Goal: Task Accomplishment & Management: Manage account settings

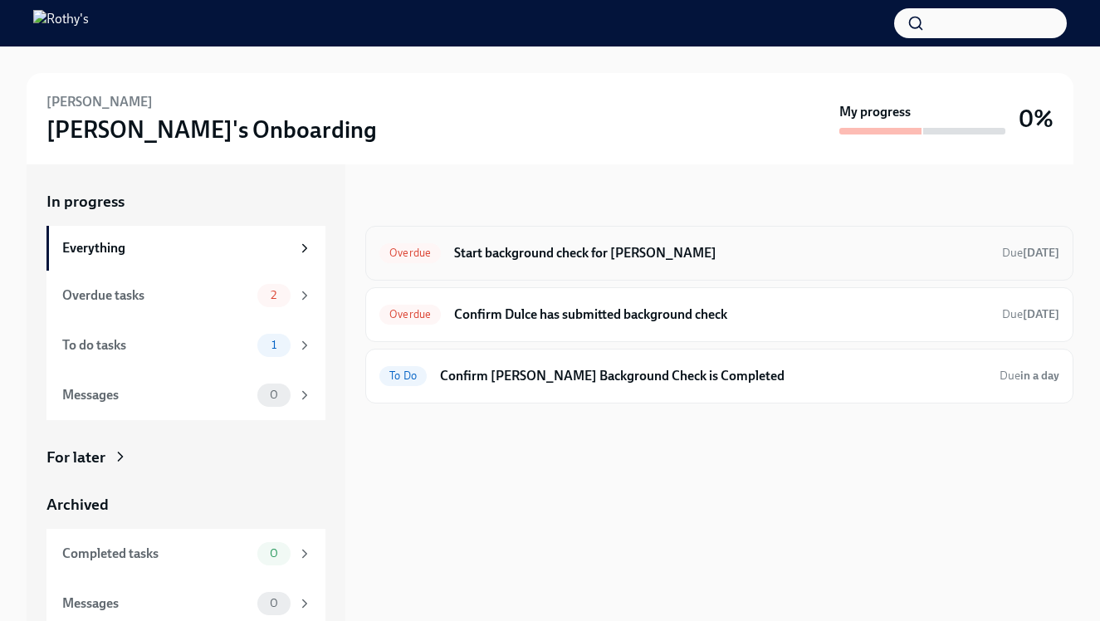
click at [575, 235] on div "Overdue Start background check for Dulce Brandao-DaSilva Due 11 days ago" at bounding box center [719, 253] width 708 height 55
click at [568, 252] on h6 "Start background check for Dulce Brandao-DaSilva" at bounding box center [721, 253] width 535 height 18
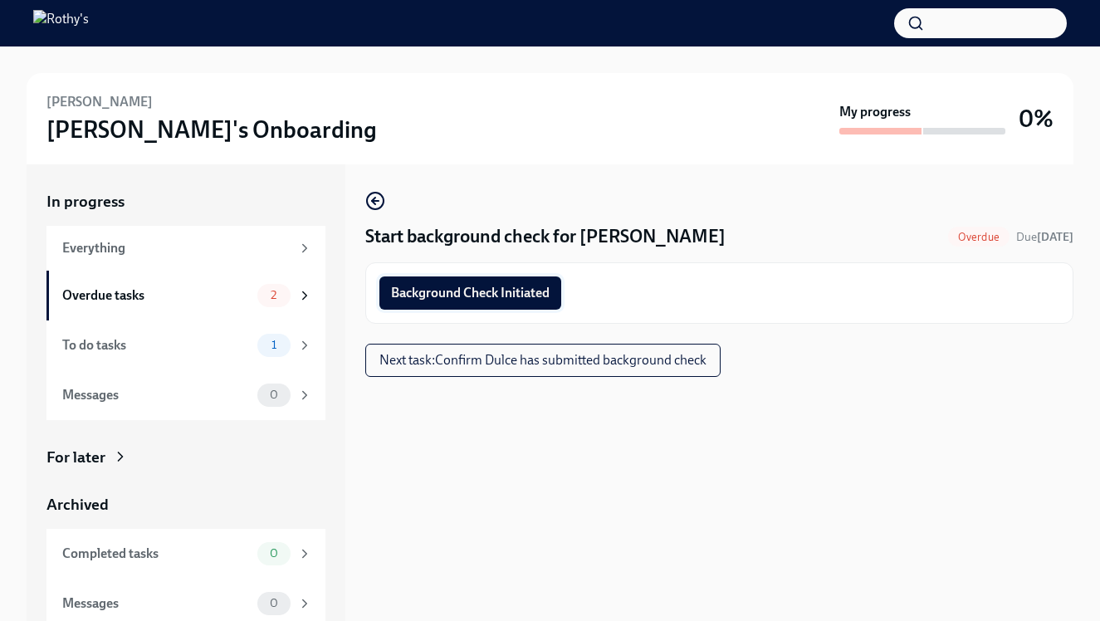
click at [521, 288] on span "Background Check Initiated" at bounding box center [470, 293] width 159 height 17
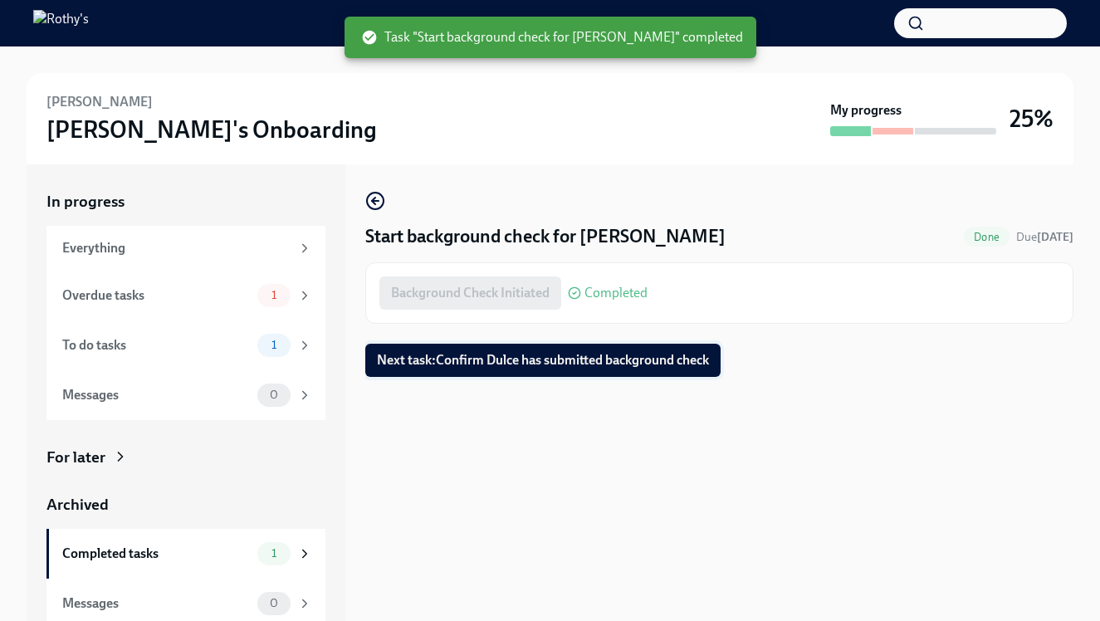
click at [692, 358] on span "Next task : Confirm Dulce has submitted background check" at bounding box center [543, 360] width 332 height 17
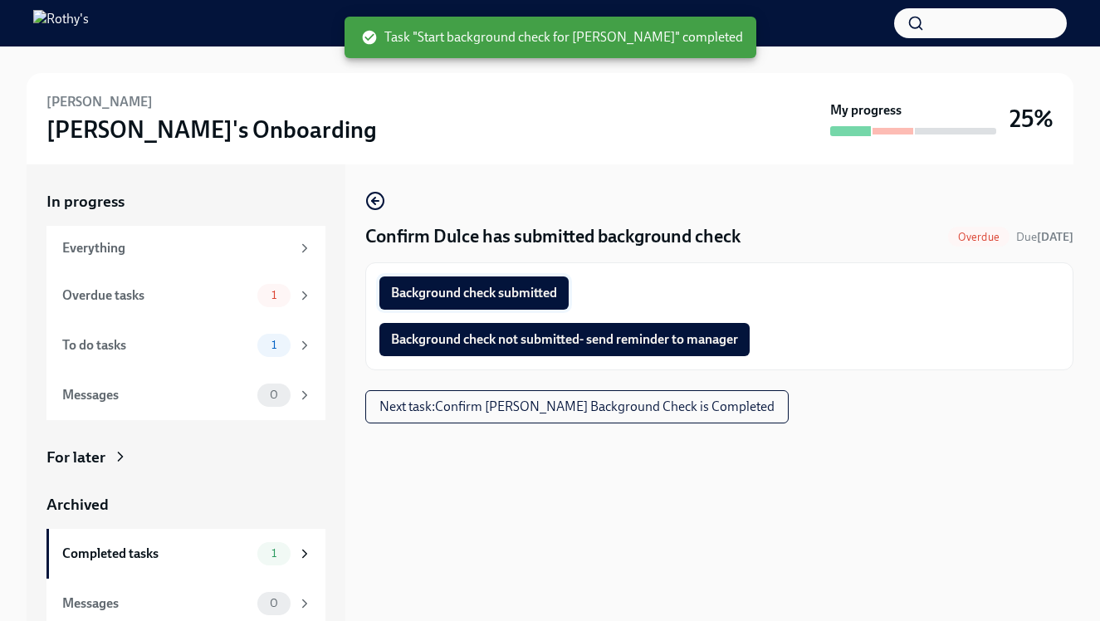
click at [521, 296] on span "Background check submitted" at bounding box center [474, 293] width 166 height 17
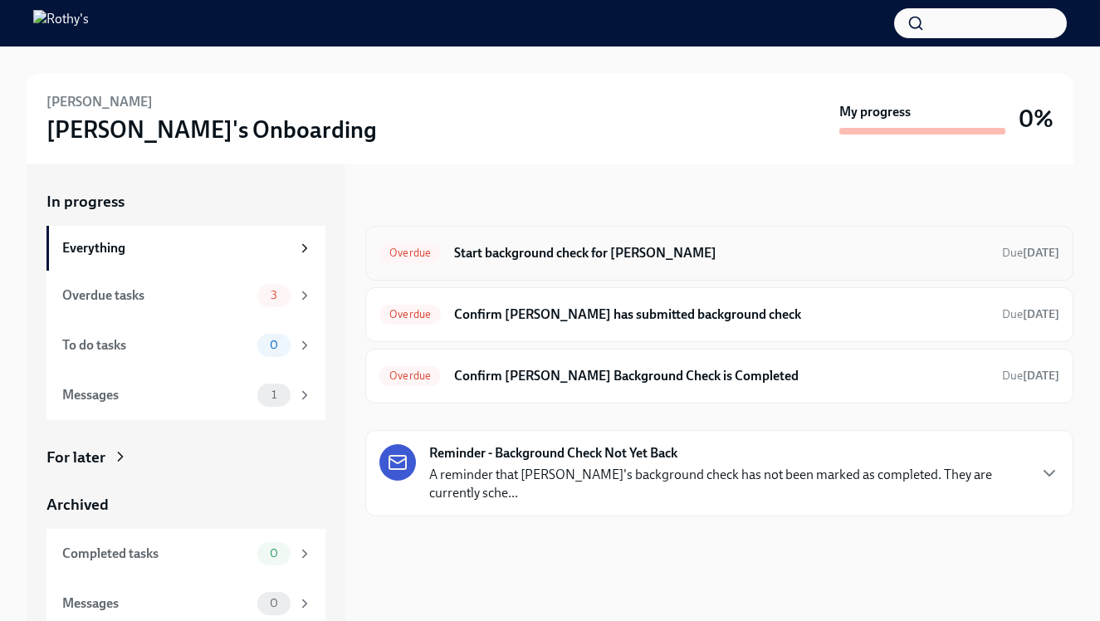
click at [599, 237] on div "Overdue Start background check for [PERSON_NAME] Due [DATE]" at bounding box center [719, 253] width 708 height 55
click at [594, 257] on h6 "Start background check for [PERSON_NAME]" at bounding box center [721, 253] width 535 height 18
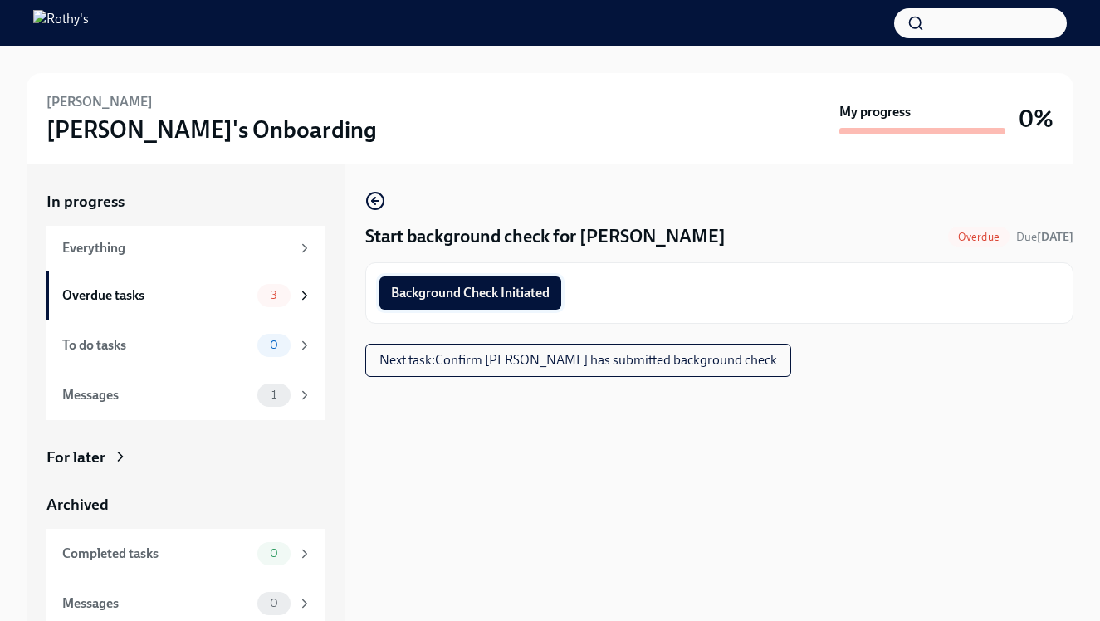
click at [524, 288] on span "Background Check Initiated" at bounding box center [470, 293] width 159 height 17
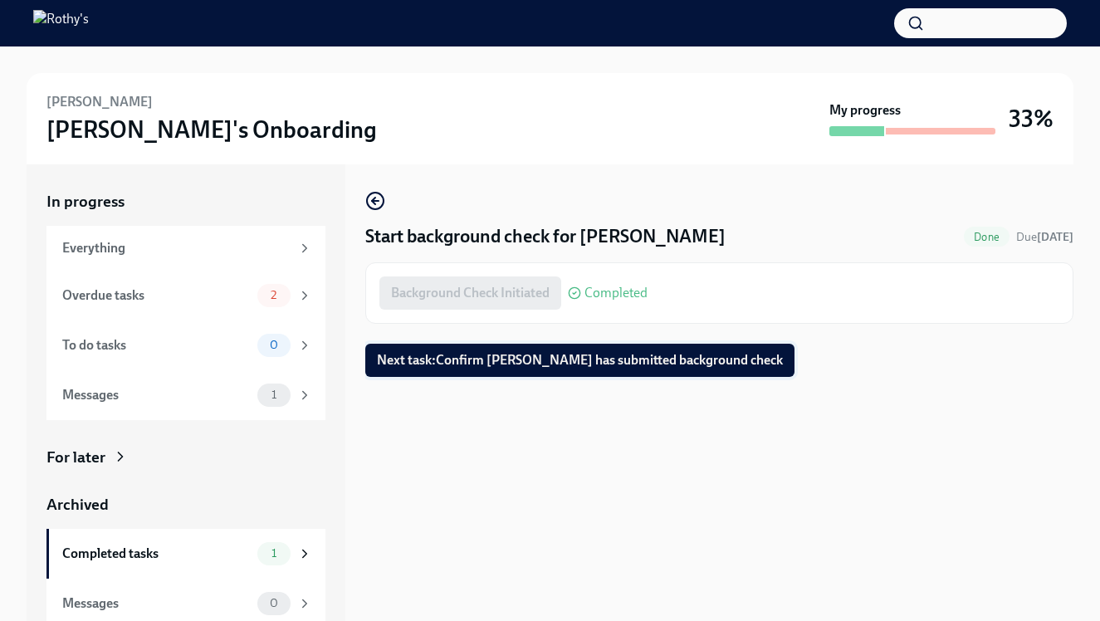
click at [522, 350] on button "Next task : Confirm [PERSON_NAME] has submitted background check" at bounding box center [579, 360] width 429 height 33
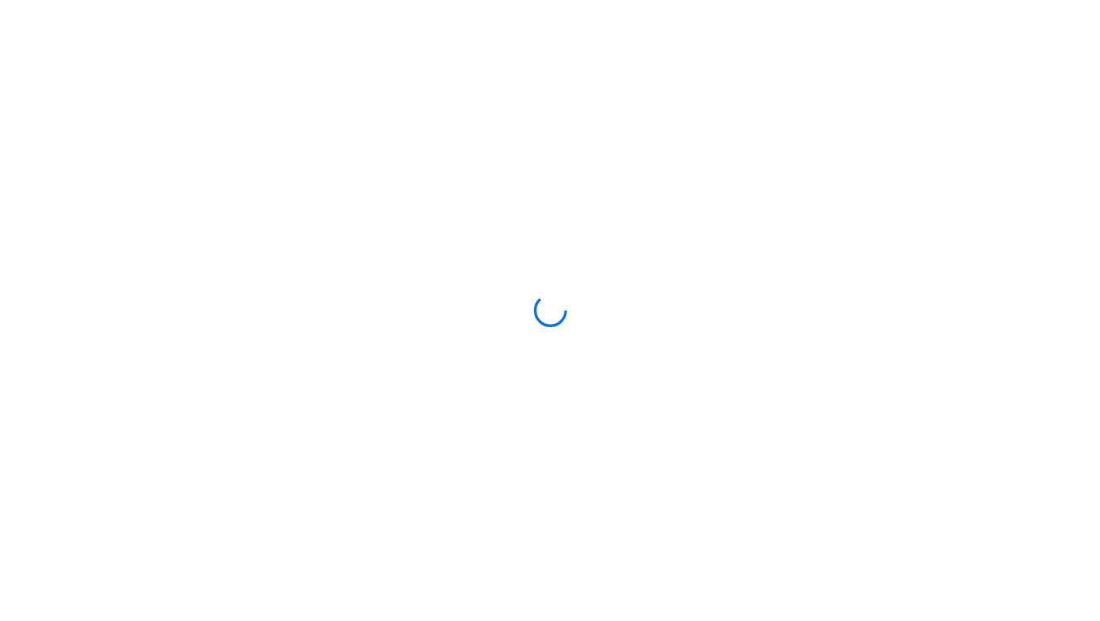
click at [554, 354] on div at bounding box center [550, 310] width 1100 height 621
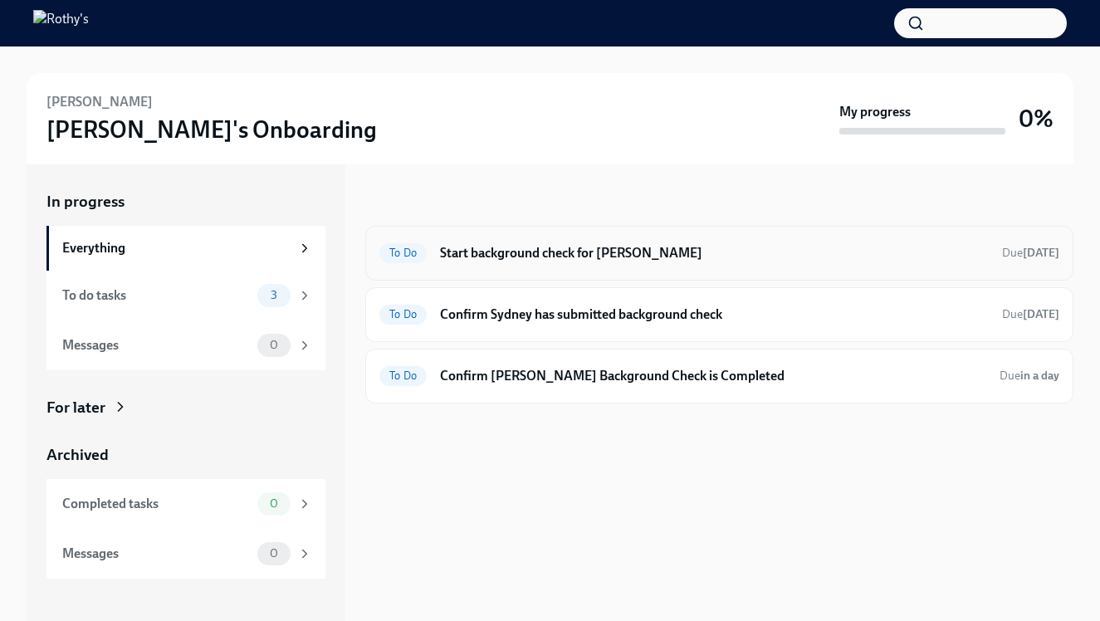
click at [570, 251] on h6 "Start background check for Sydney Thompson" at bounding box center [714, 253] width 549 height 18
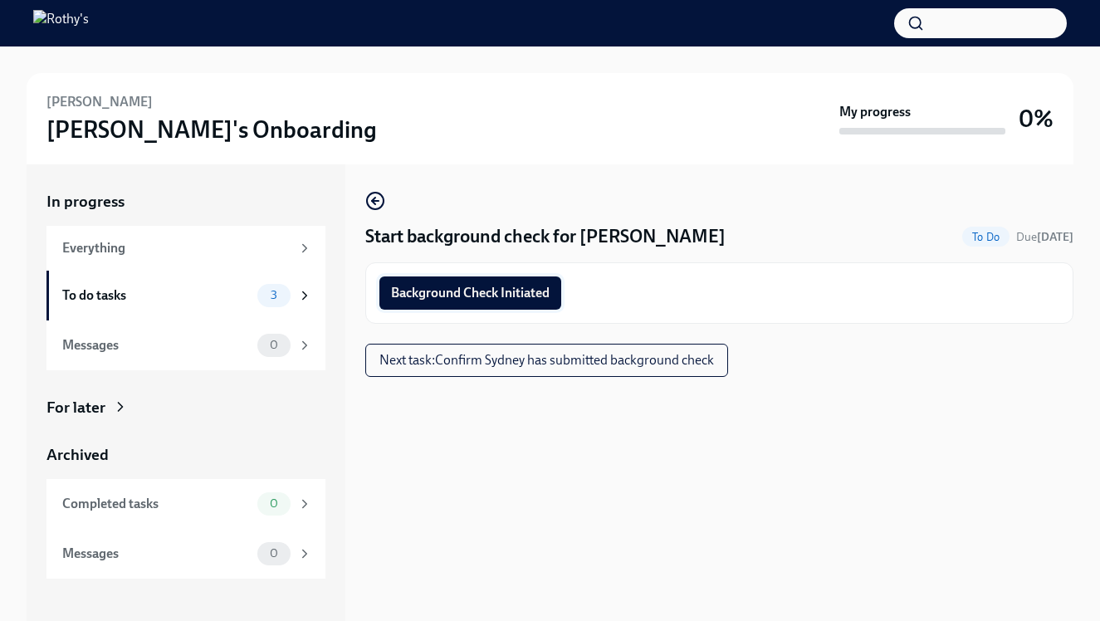
click at [519, 288] on span "Background Check Initiated" at bounding box center [470, 293] width 159 height 17
